Goal: Transaction & Acquisition: Purchase product/service

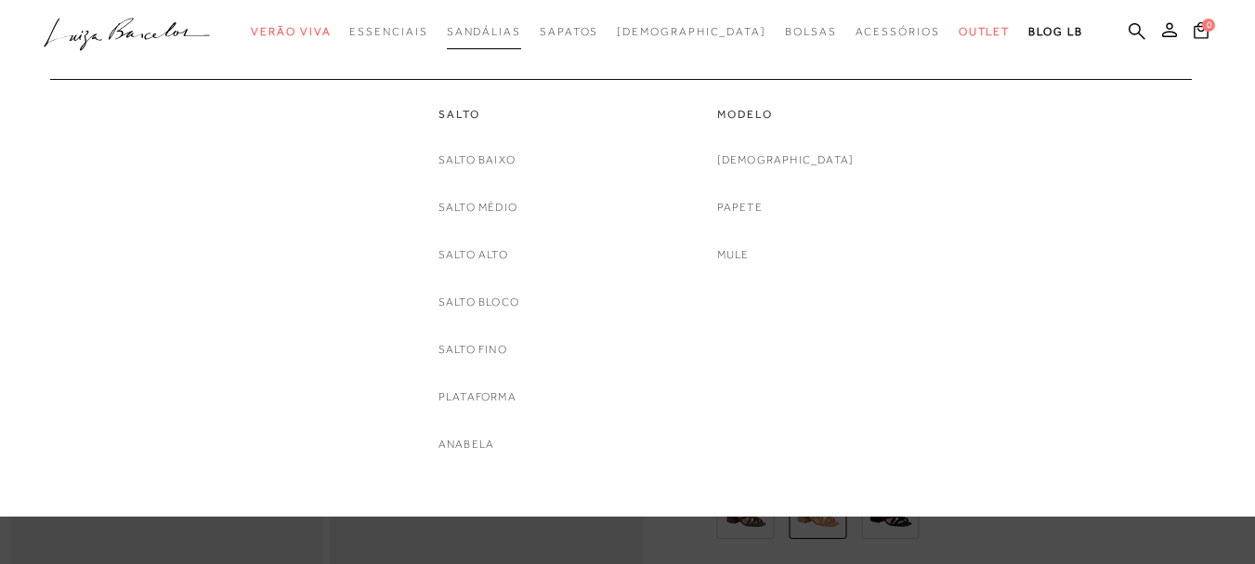
click at [495, 32] on span "Sandálias" at bounding box center [484, 31] width 74 height 13
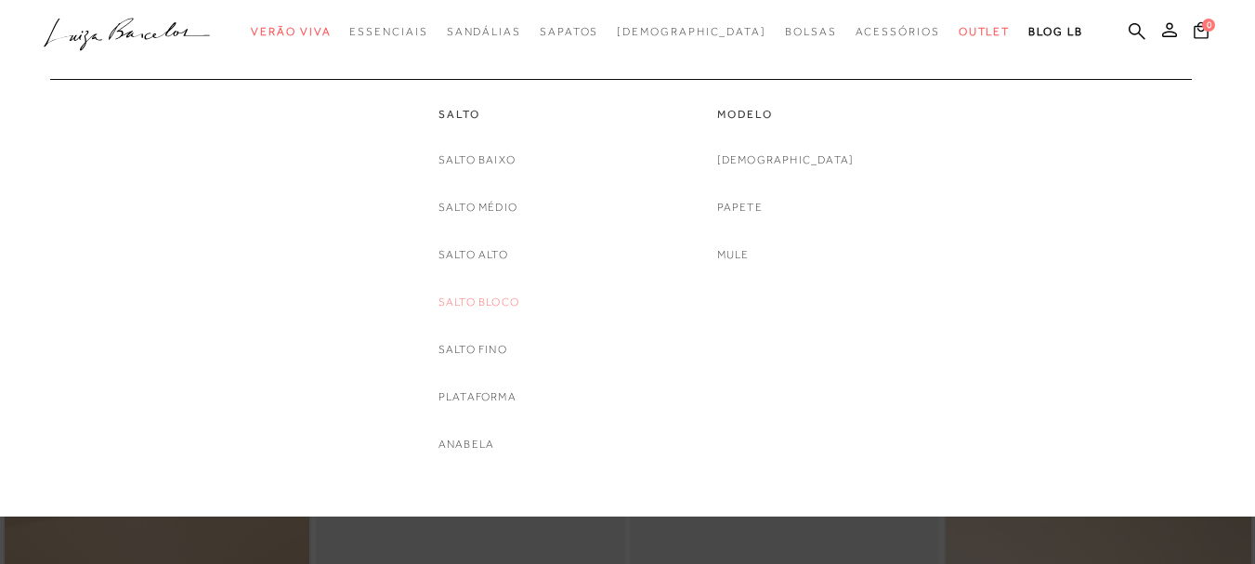
click at [484, 296] on link "Salto Bloco" at bounding box center [478, 303] width 81 height 20
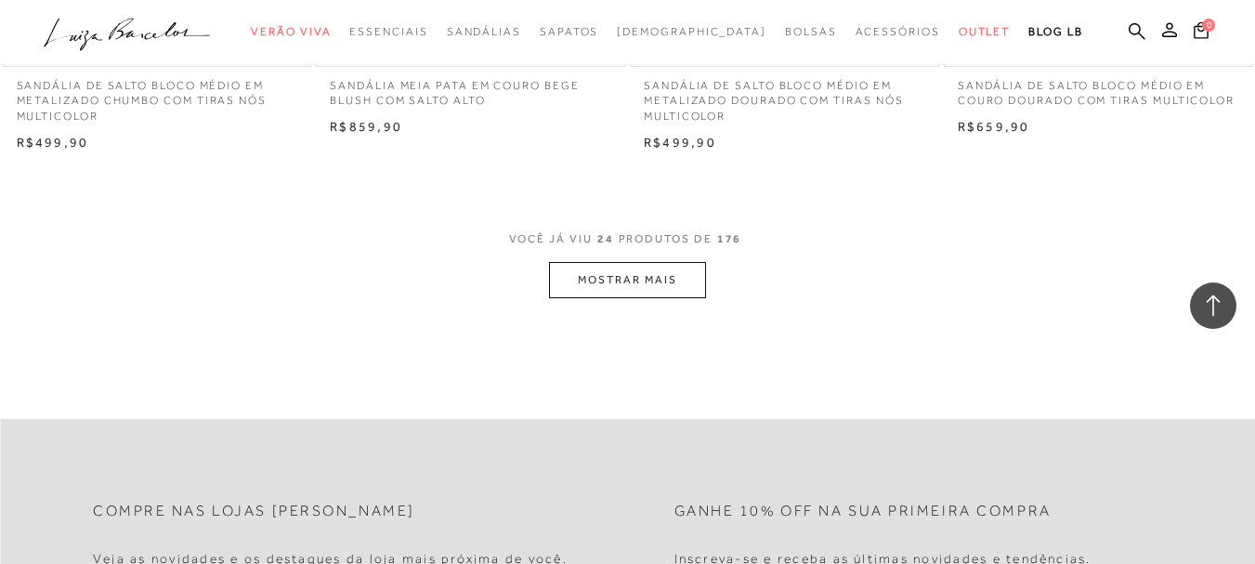
scroll to position [3530, 0]
click at [583, 264] on button "MOSTRAR MAIS" at bounding box center [627, 279] width 156 height 36
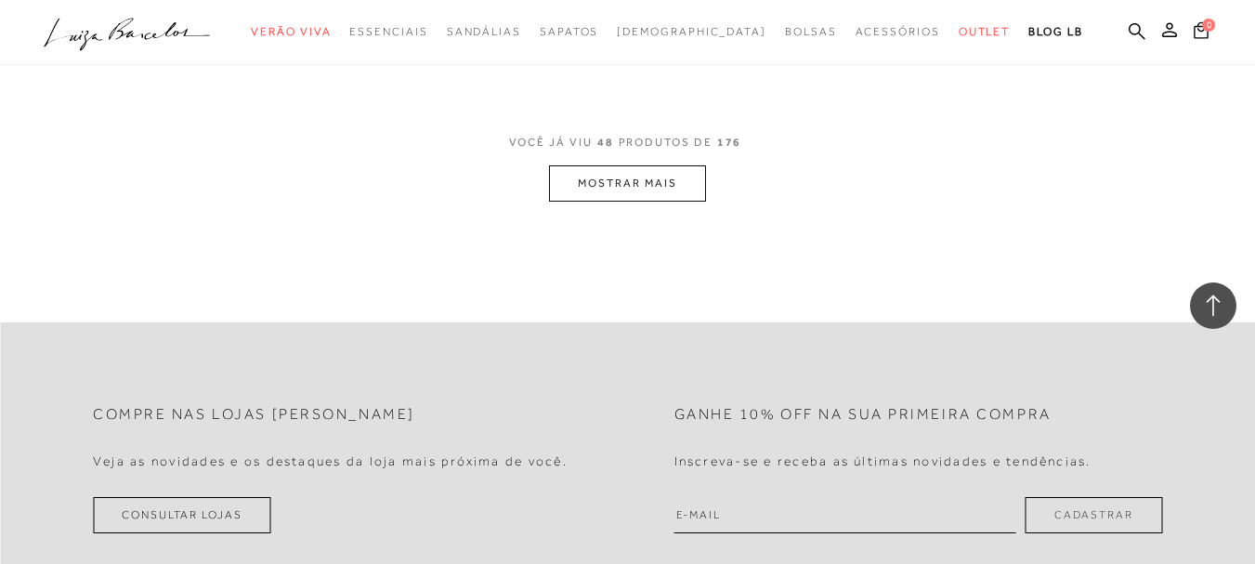
scroll to position [7246, 0]
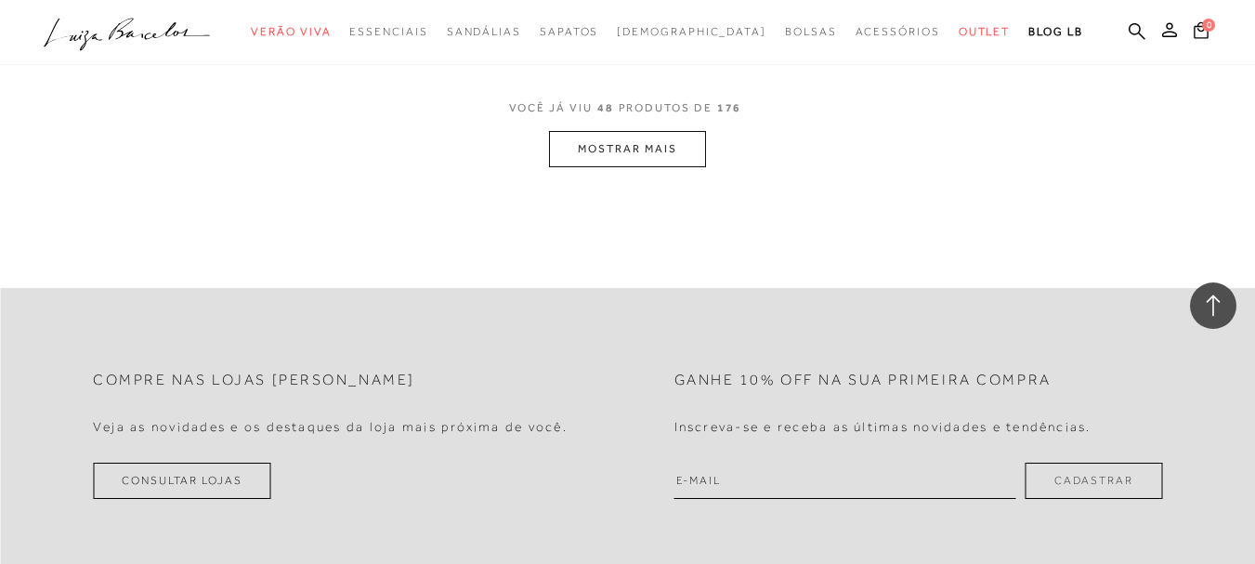
click at [648, 131] on button "MOSTRAR MAIS" at bounding box center [627, 149] width 156 height 36
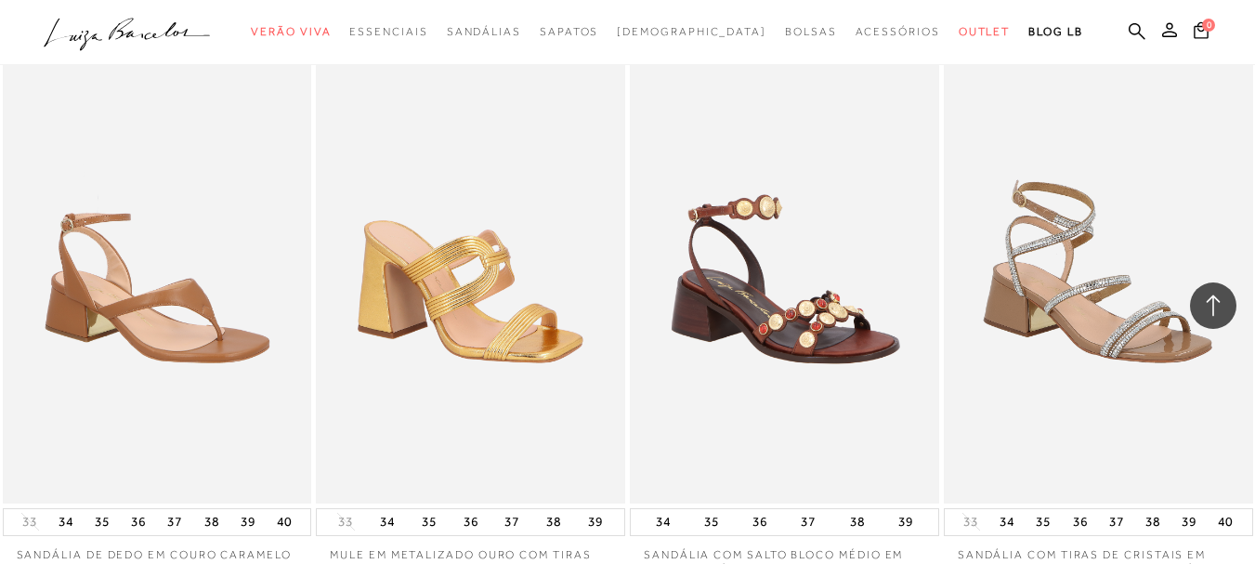
scroll to position [10831, 0]
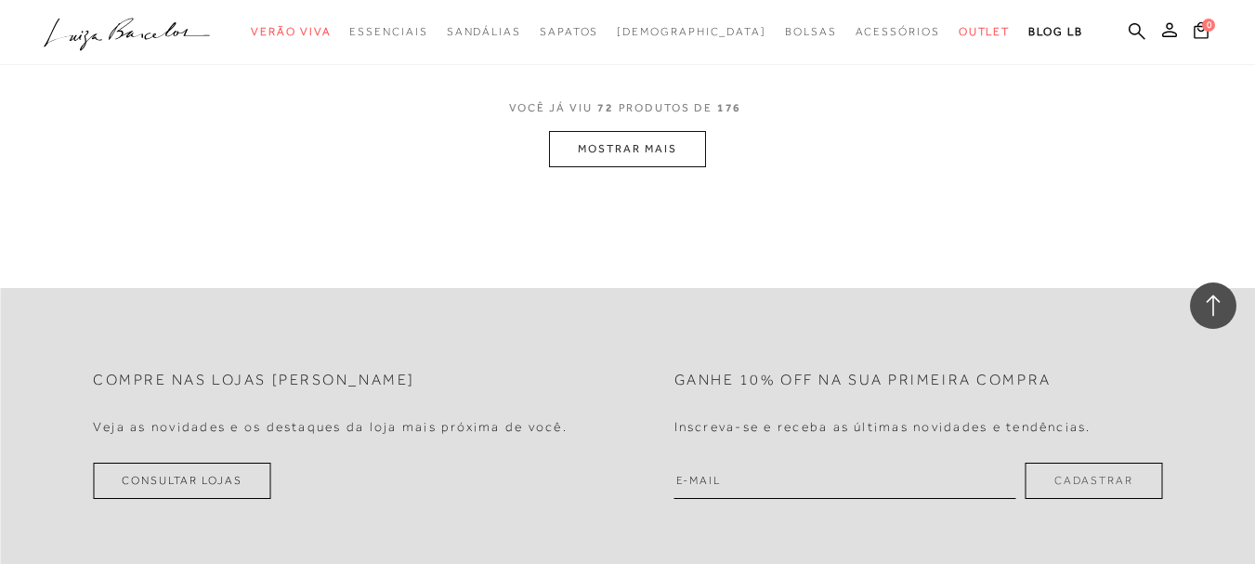
click at [686, 131] on button "MOSTRAR MAIS" at bounding box center [627, 149] width 156 height 36
click at [669, 131] on button "MOSTRAR MAIS" at bounding box center [627, 149] width 156 height 36
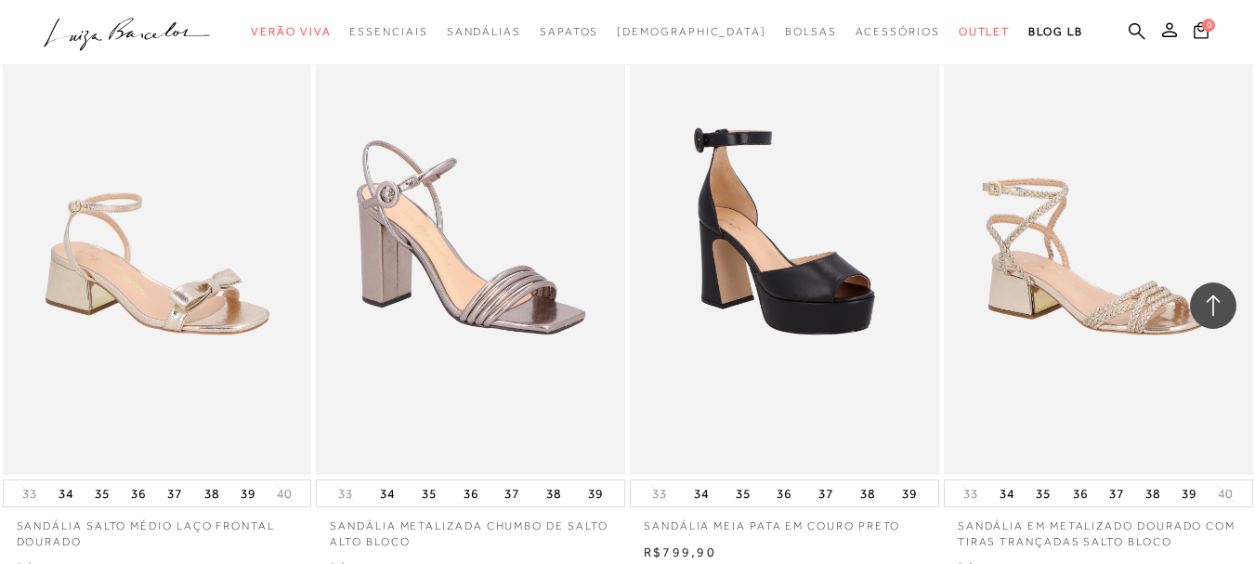
scroll to position [17120, 0]
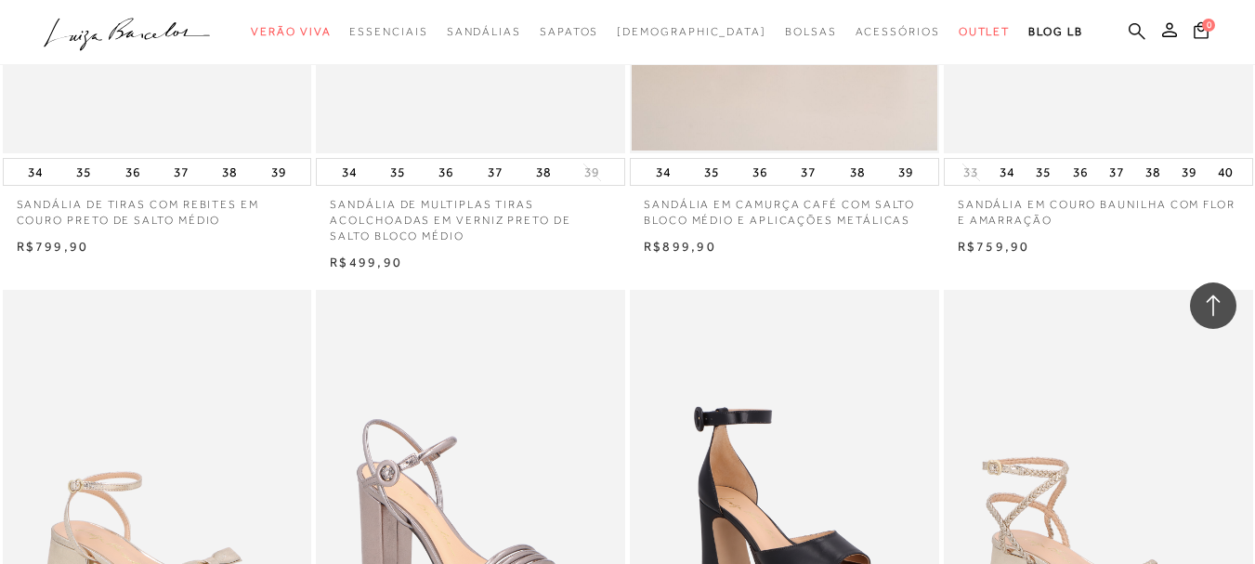
click at [1129, 25] on icon at bounding box center [1137, 31] width 17 height 18
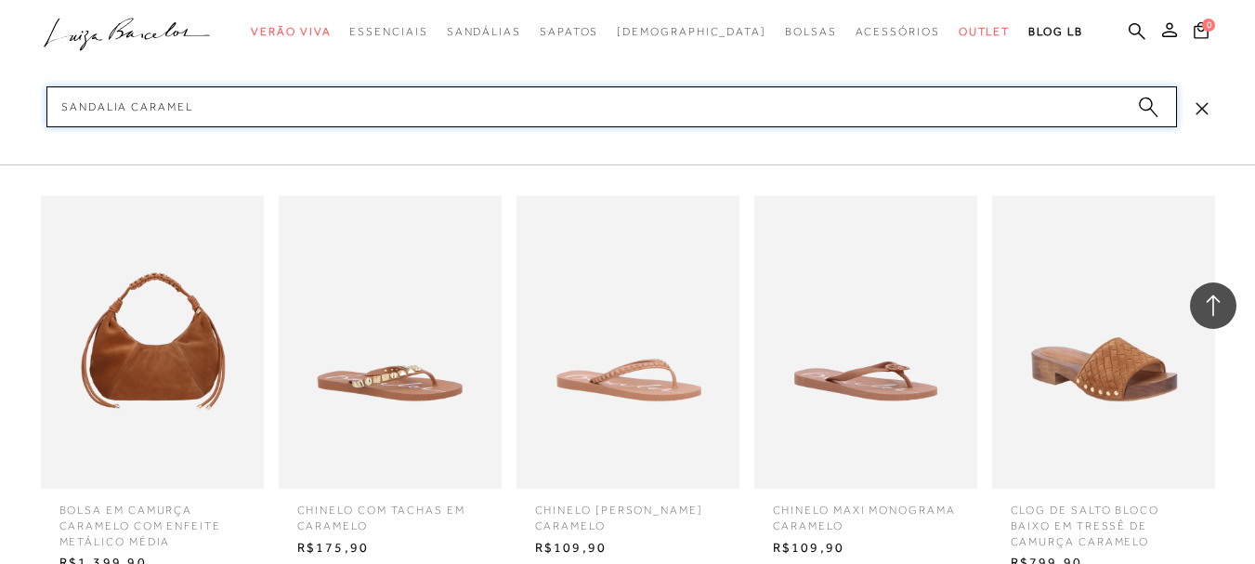
type input "sandalia caramelo"
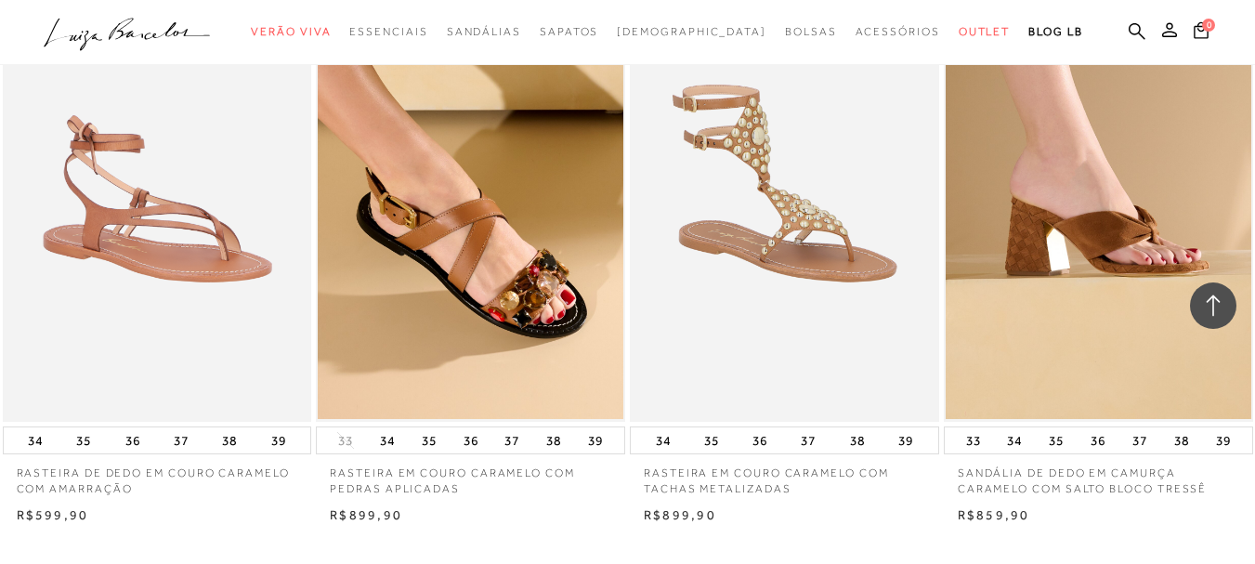
scroll to position [1672, 0]
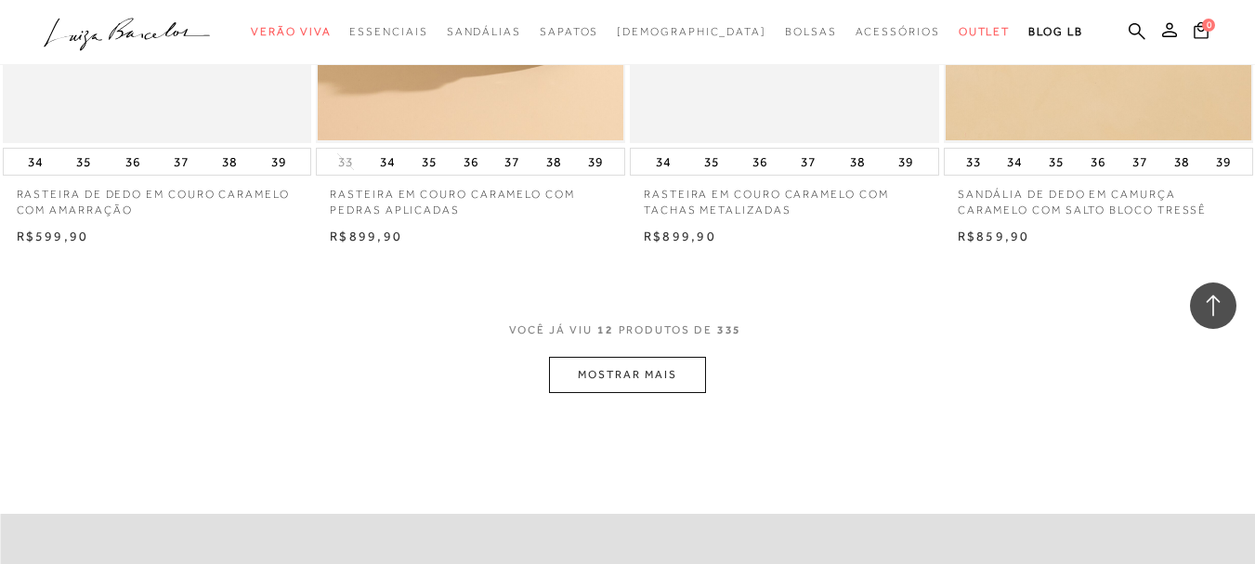
click at [639, 361] on button "MOSTRAR MAIS" at bounding box center [627, 375] width 156 height 36
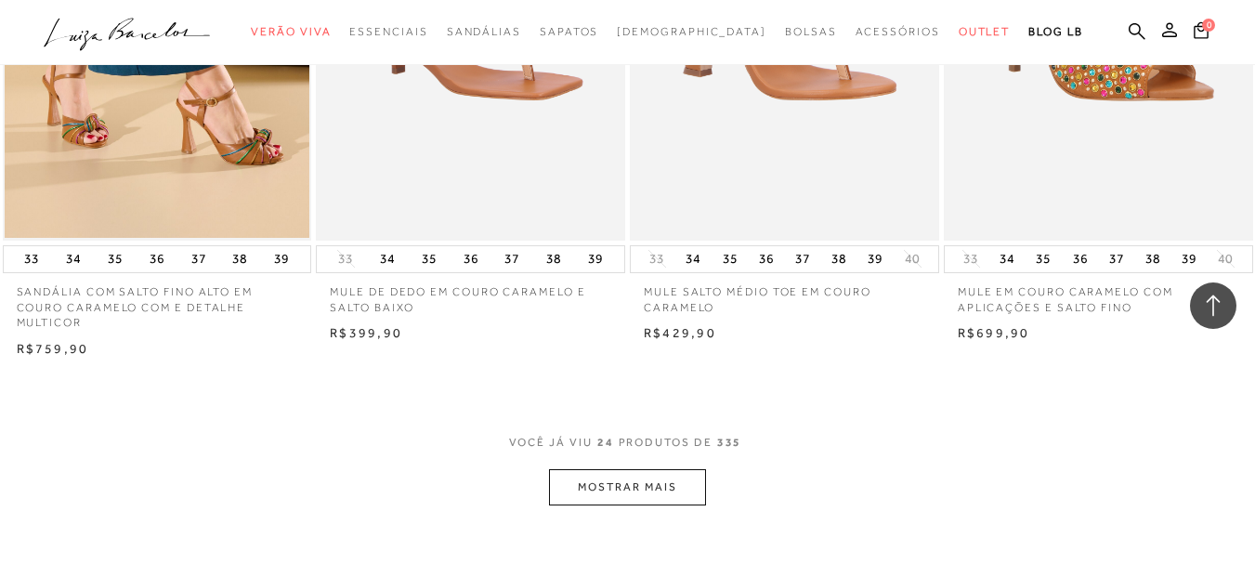
scroll to position [3623, 0]
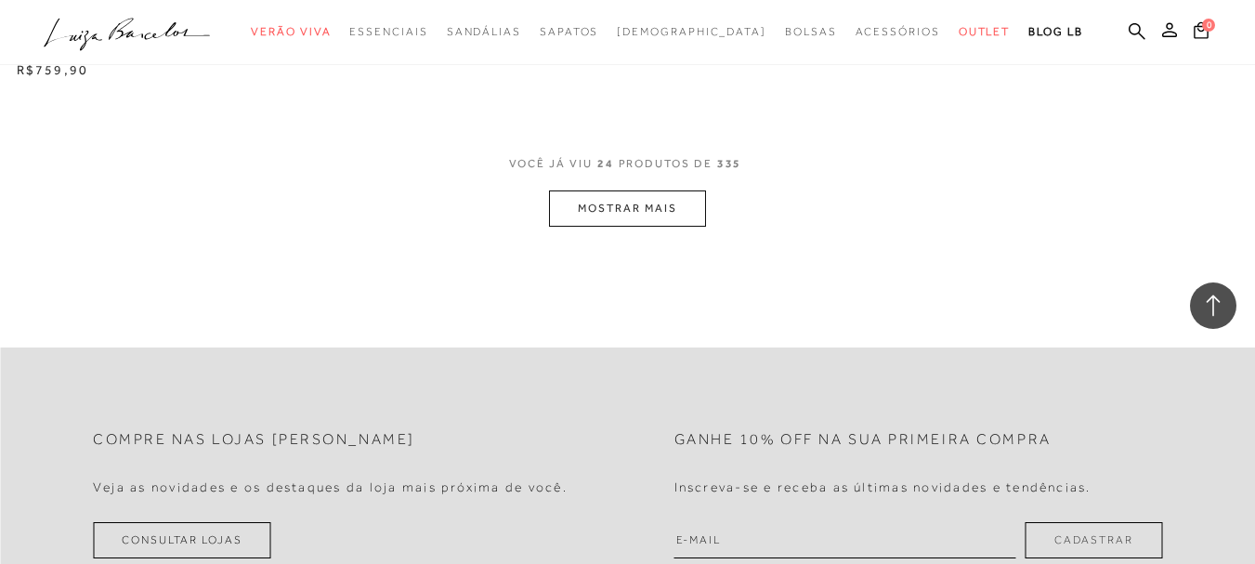
click at [644, 190] on button "MOSTRAR MAIS" at bounding box center [627, 208] width 156 height 36
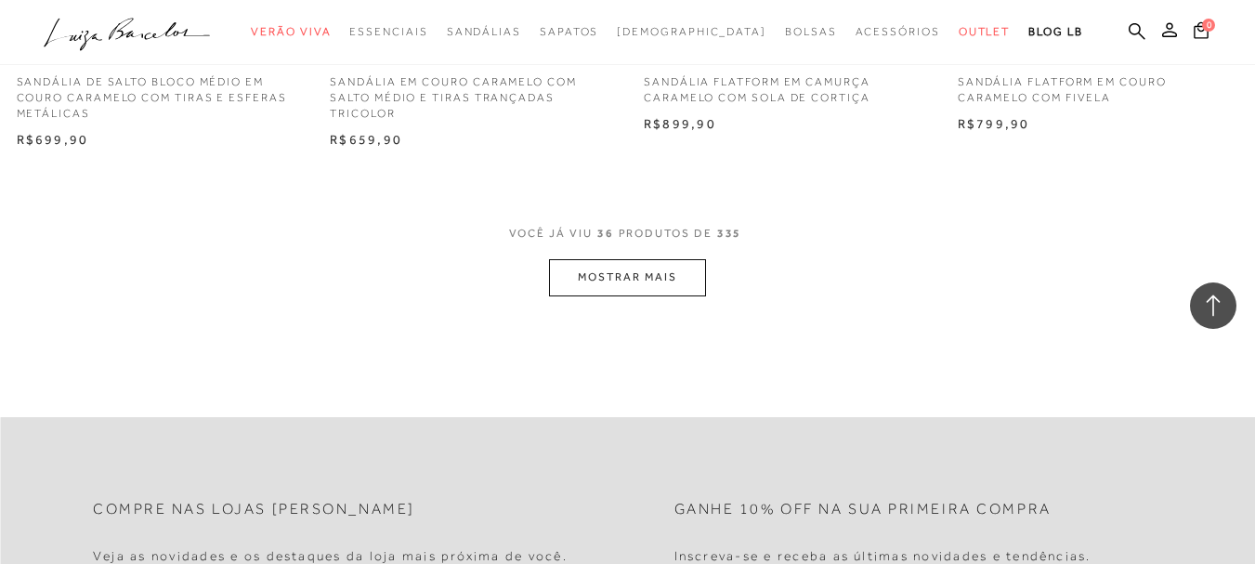
scroll to position [5388, 0]
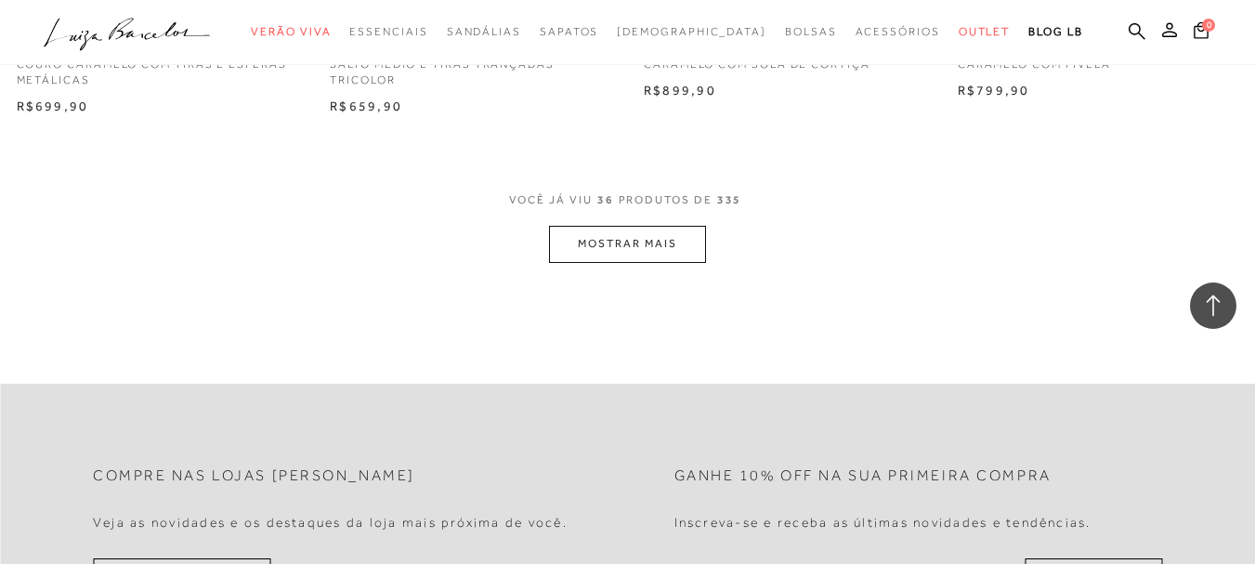
click at [662, 226] on button "MOSTRAR MAIS" at bounding box center [627, 244] width 156 height 36
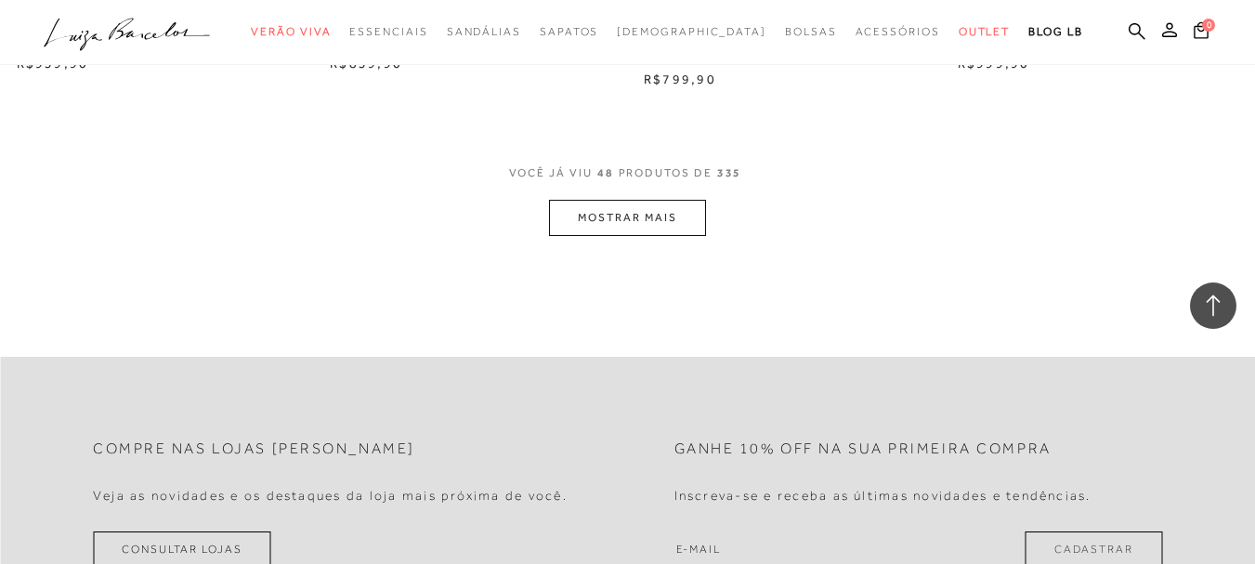
scroll to position [7246, 0]
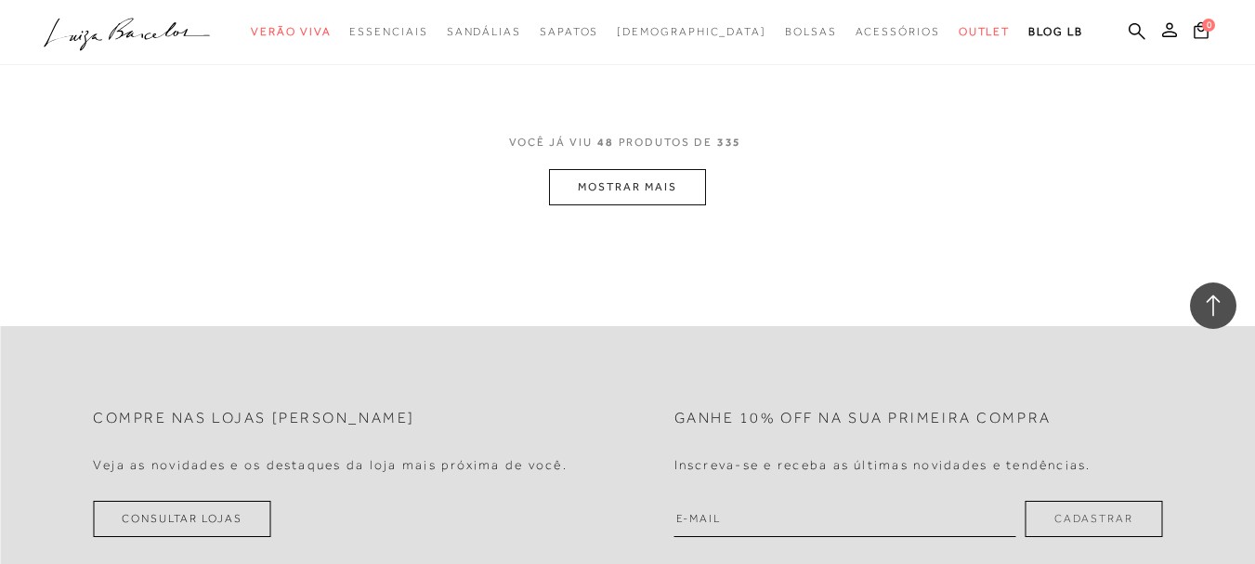
click at [681, 169] on button "MOSTRAR MAIS" at bounding box center [627, 187] width 156 height 36
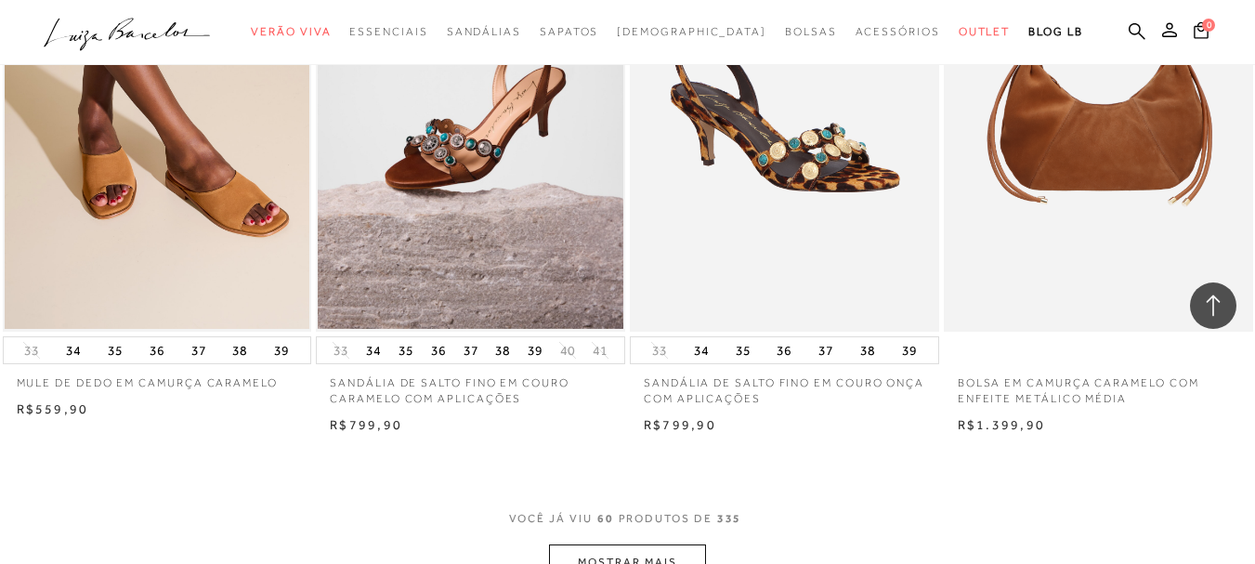
scroll to position [8918, 0]
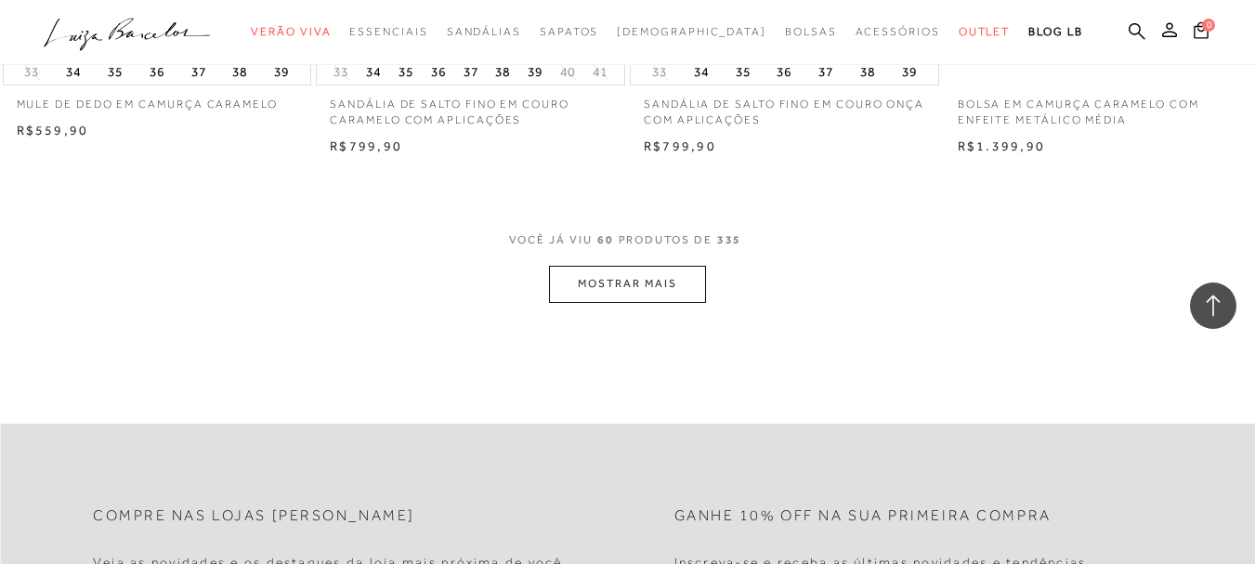
click at [1090, 20] on ul ".a{fill-rule:evenodd;} Verão Viva Em alta Favoritos das Influenciadoras Apostas…" at bounding box center [614, 32] width 1140 height 34
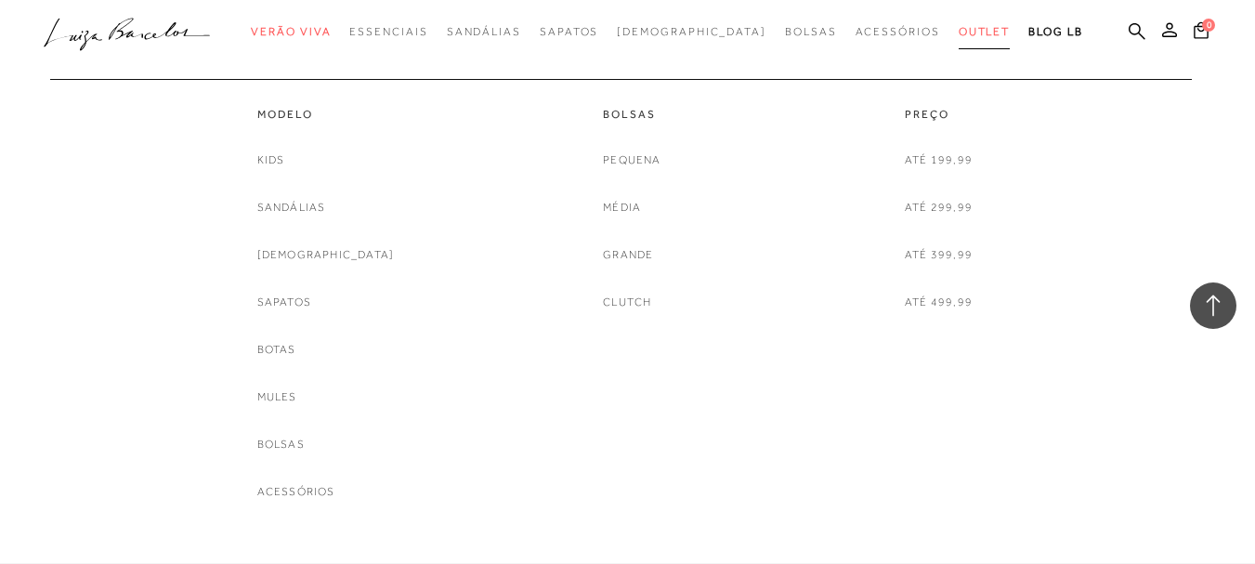
click at [959, 36] on span "Outlet" at bounding box center [985, 31] width 52 height 13
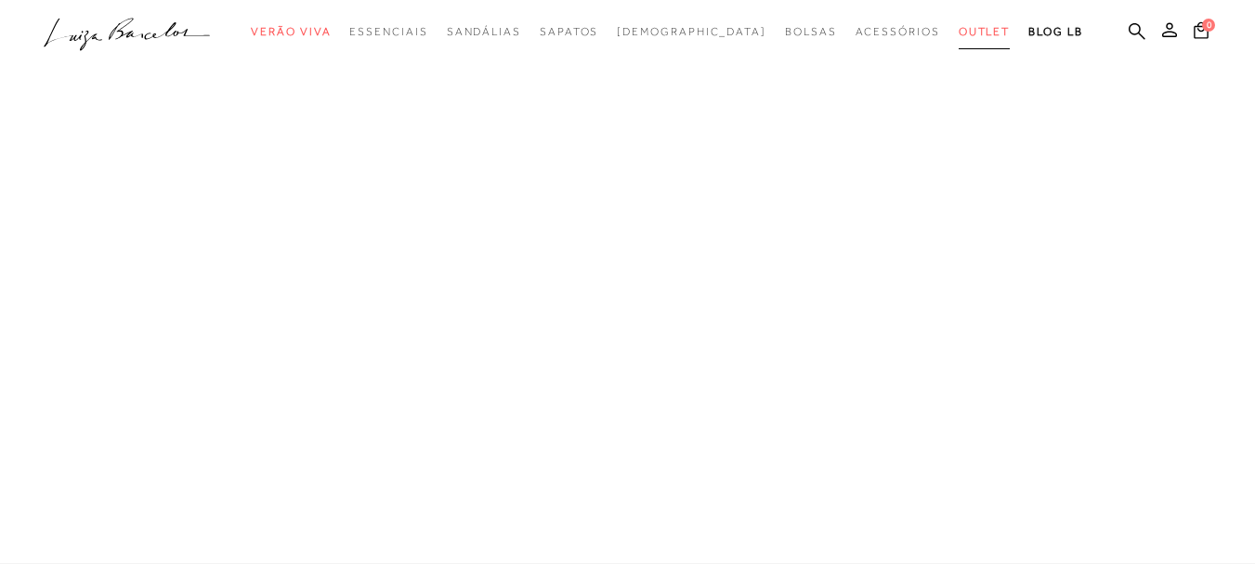
scroll to position [1115, 0]
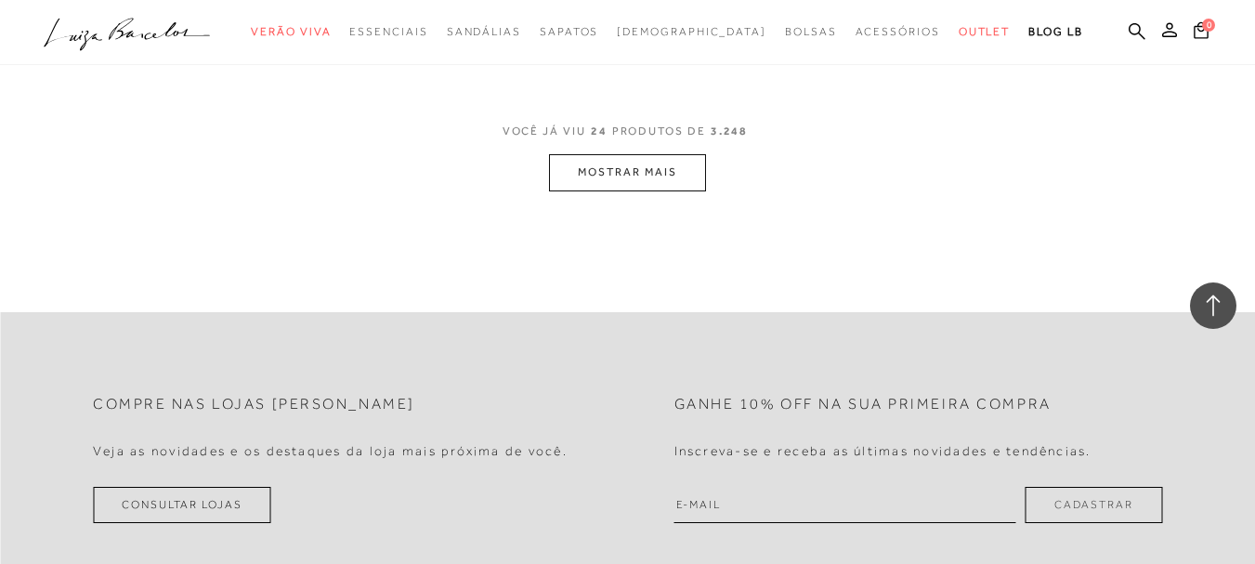
scroll to position [3581, 0]
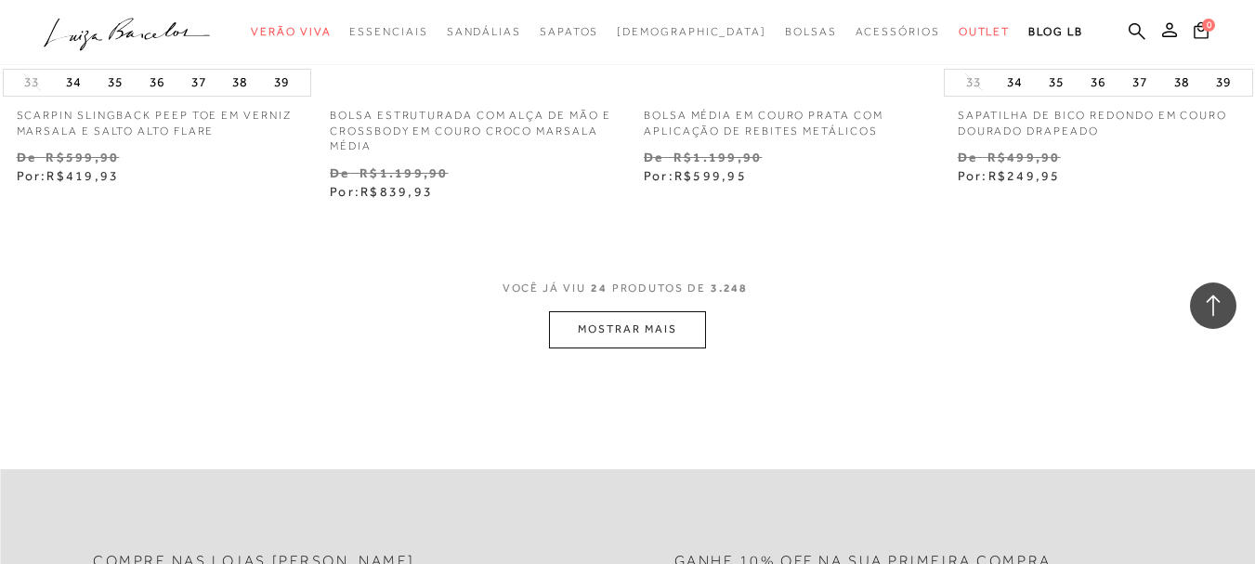
click at [664, 311] on button "MOSTRAR MAIS" at bounding box center [627, 329] width 156 height 36
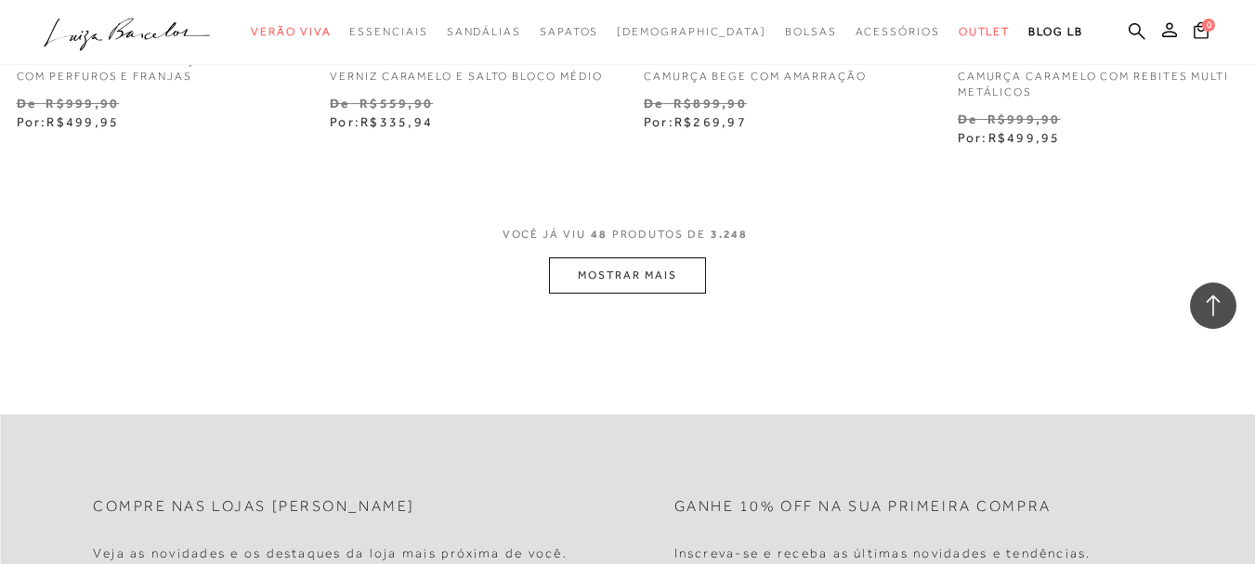
scroll to position [7297, 0]
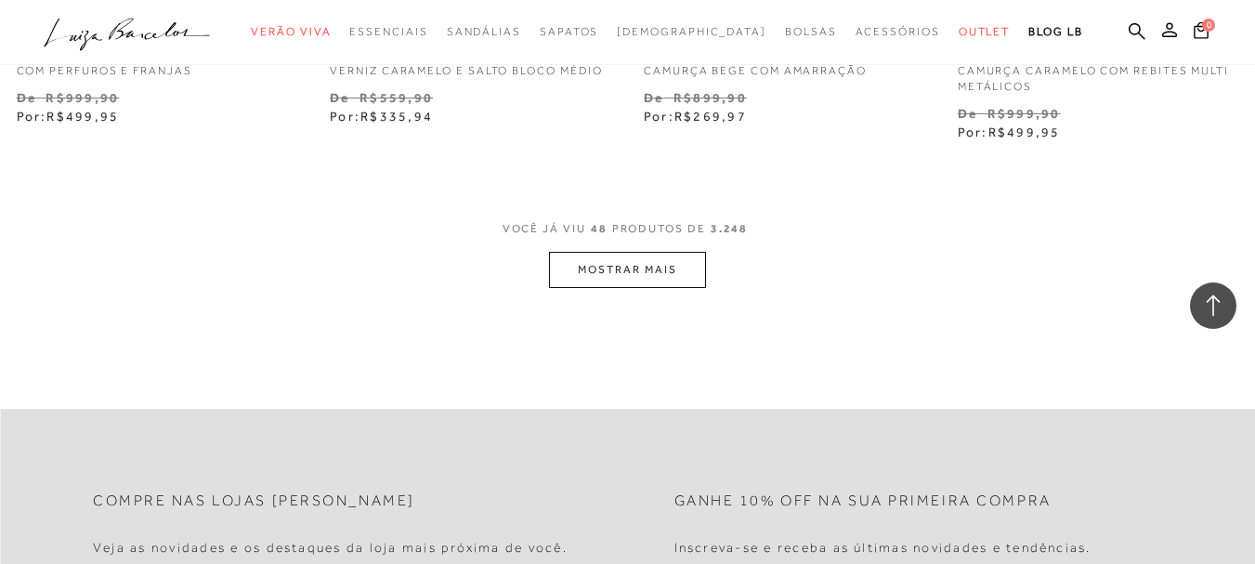
click at [636, 252] on button "MOSTRAR MAIS" at bounding box center [627, 270] width 156 height 36
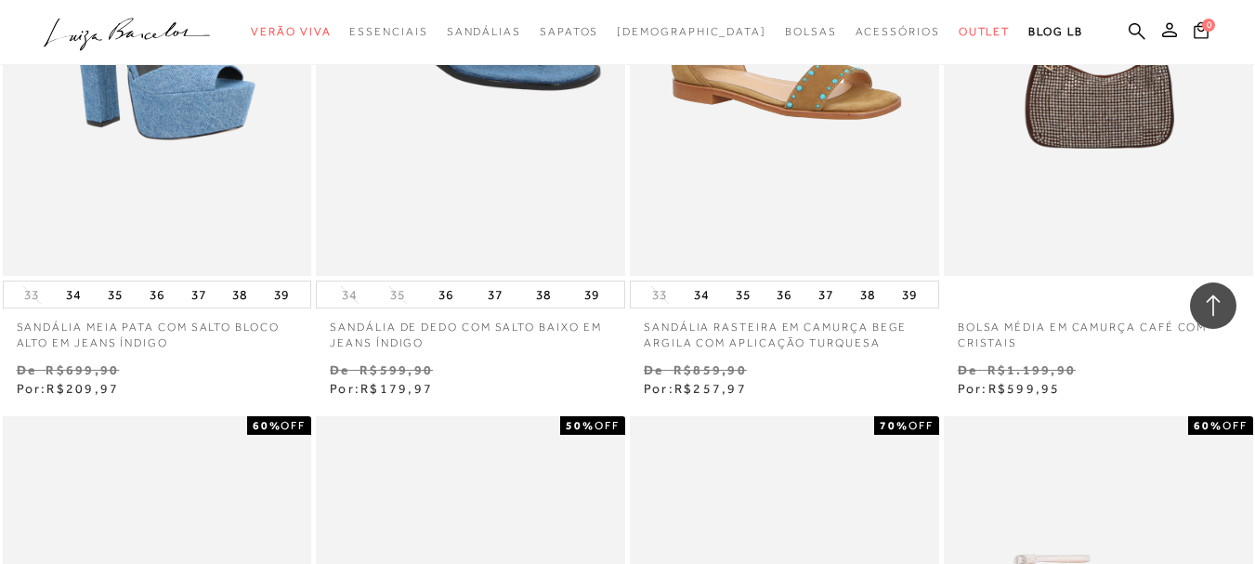
scroll to position [9712, 0]
